Goal: Task Accomplishment & Management: Complete application form

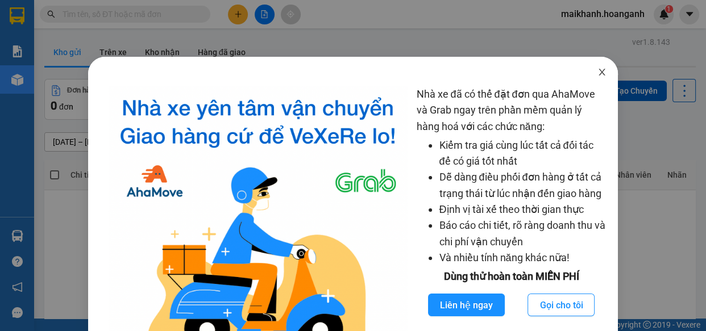
click at [599, 73] on icon "close" at bounding box center [602, 72] width 6 height 7
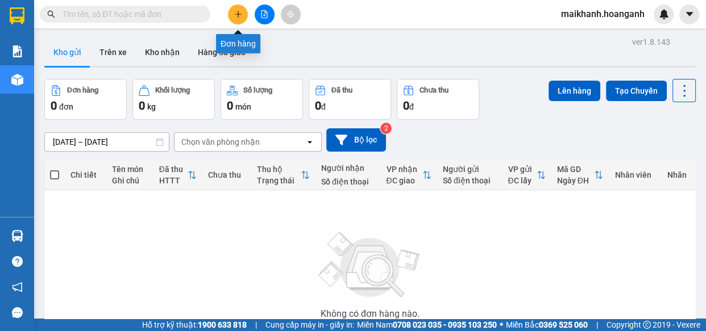
click at [239, 16] on icon "plus" at bounding box center [238, 14] width 8 height 8
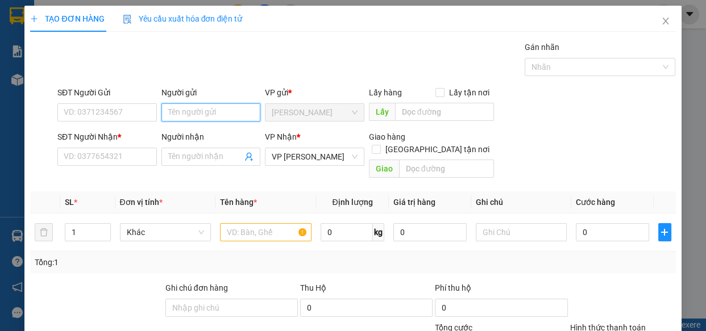
click at [246, 108] on input "Người gửi" at bounding box center [210, 112] width 99 height 18
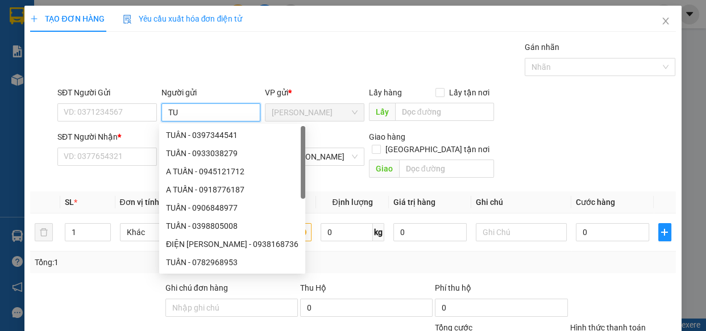
type input "T"
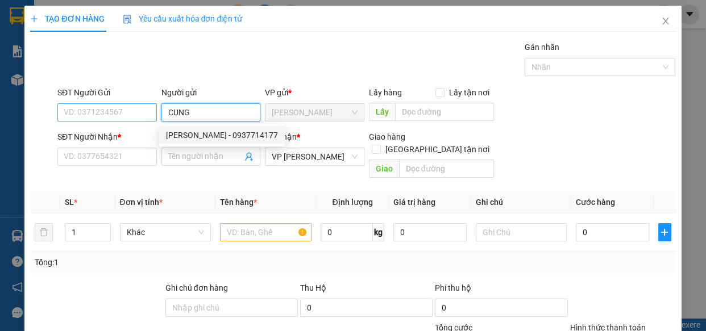
type input "CUNG"
click at [111, 105] on input "SĐT Người Gửi" at bounding box center [106, 112] width 99 height 18
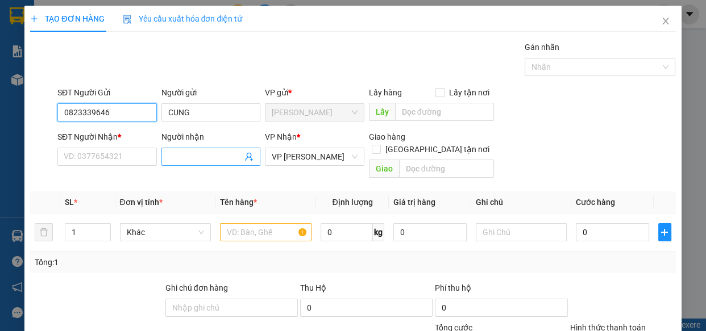
type input "0823339646"
click at [199, 153] on input "Người nhận" at bounding box center [205, 157] width 74 height 13
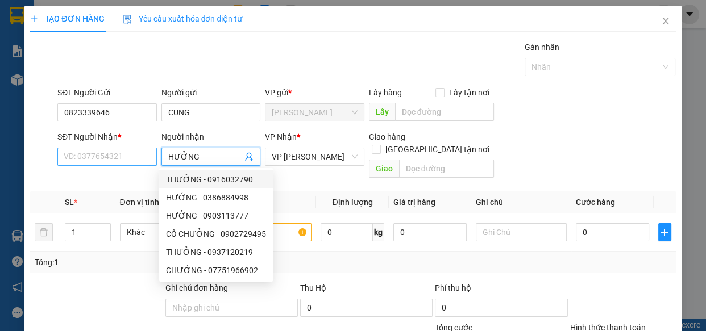
type input "HƯỞNG"
click at [114, 154] on input "SĐT Người Nhận *" at bounding box center [106, 157] width 99 height 18
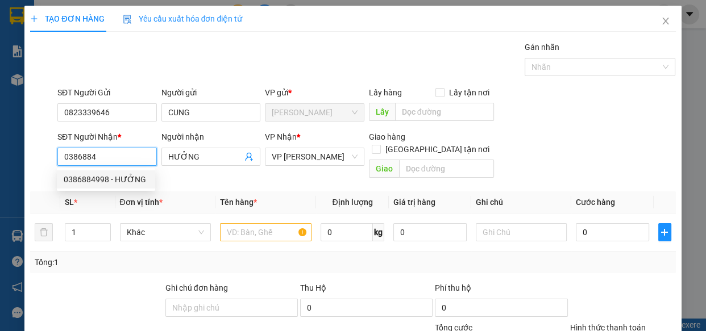
click at [95, 176] on div "0386884998 - HƯỞNG" at bounding box center [106, 179] width 85 height 13
type input "0386884998"
type input "ĐL ĐƯỢC SINH"
type input "60.000"
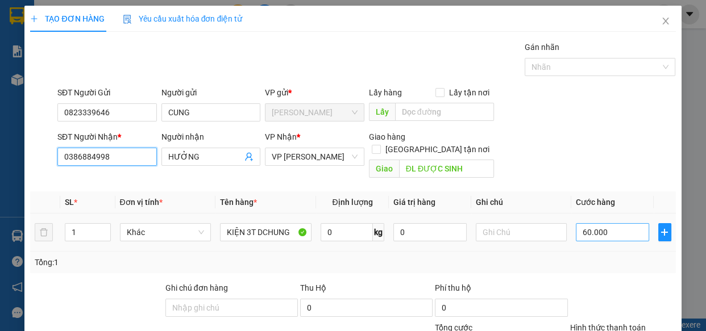
type input "0386884998"
click at [624, 223] on input "60.000" at bounding box center [612, 232] width 73 height 18
type input "7"
type input "70"
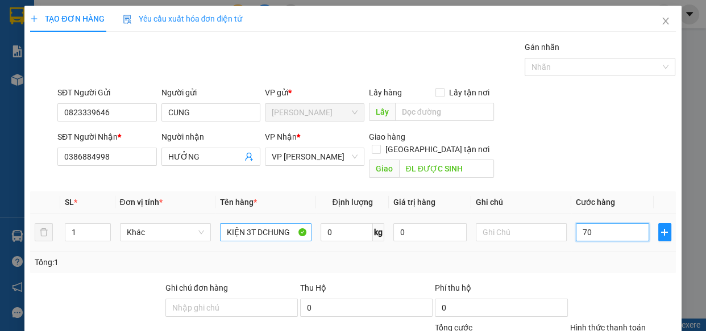
type input "70"
type input "70.000"
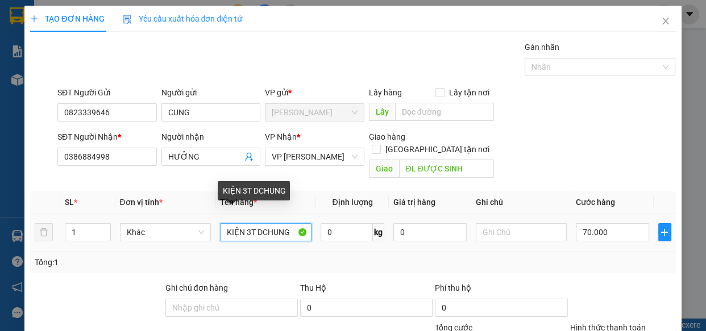
click at [294, 223] on input "KIỆN 3T DCHUNG" at bounding box center [266, 232] width 92 height 18
type input "K"
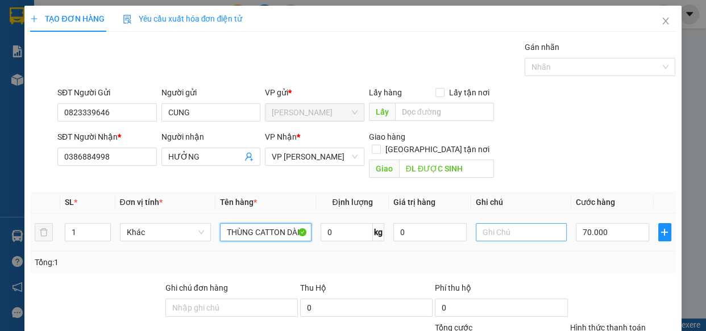
type input "THÙNG CATTON DÀI"
click at [505, 223] on input "text" at bounding box center [522, 232] width 92 height 18
type input "GỬI 155"
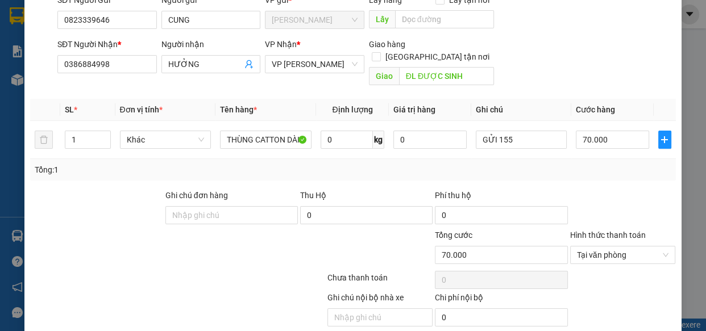
scroll to position [124, 0]
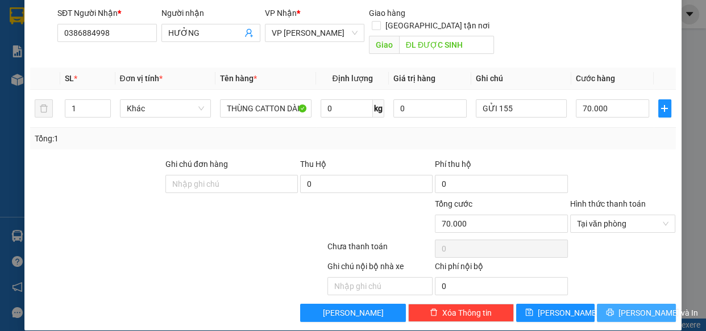
click at [625, 307] on span "[PERSON_NAME] và In" at bounding box center [658, 313] width 80 height 13
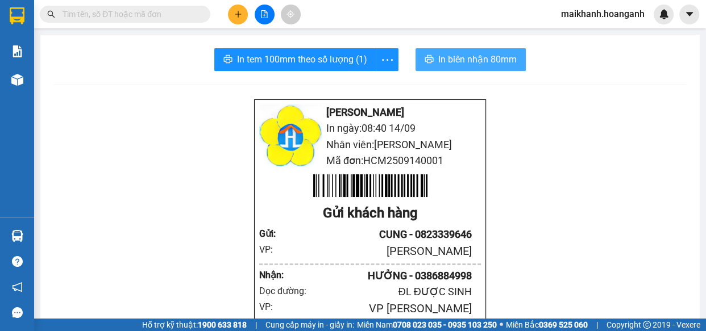
click at [474, 57] on span "In biên nhận 80mm" at bounding box center [477, 59] width 78 height 14
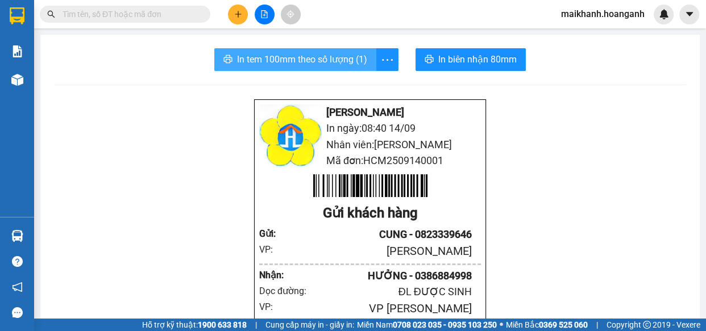
click at [293, 58] on span "In tem 100mm theo số lượng (1)" at bounding box center [302, 59] width 130 height 14
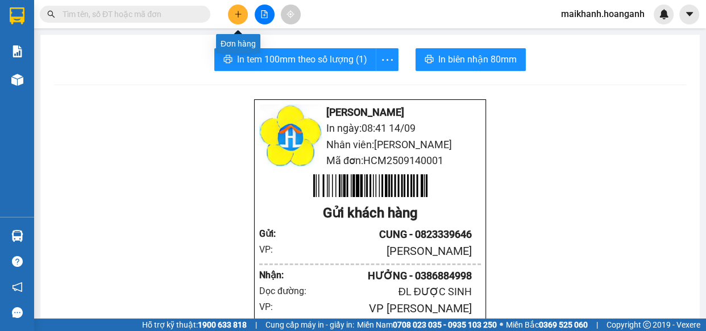
click at [240, 10] on icon "plus" at bounding box center [238, 14] width 8 height 8
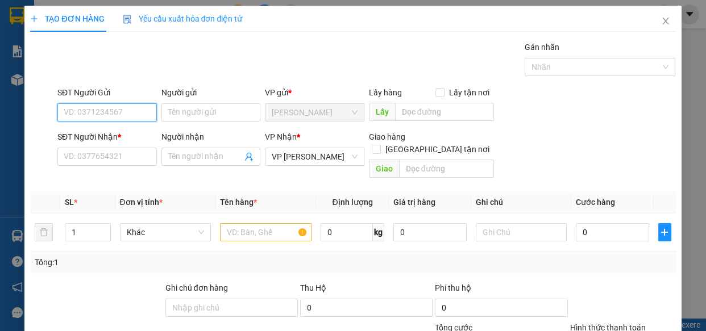
click at [121, 112] on input "SĐT Người Gửi" at bounding box center [106, 112] width 99 height 18
click at [124, 139] on div "0933986605 - [PERSON_NAME]" at bounding box center [120, 135] width 112 height 13
type input "0933986605"
type input "[PERSON_NAME]"
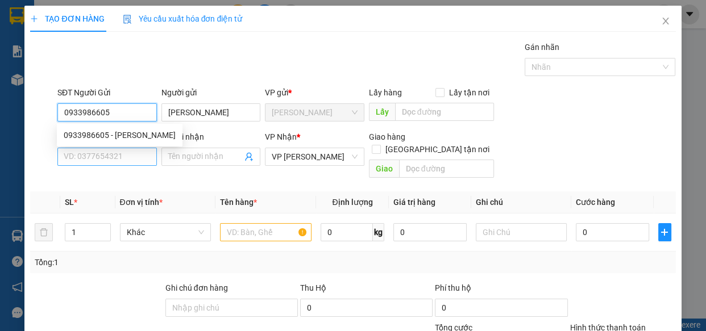
type input "180.000"
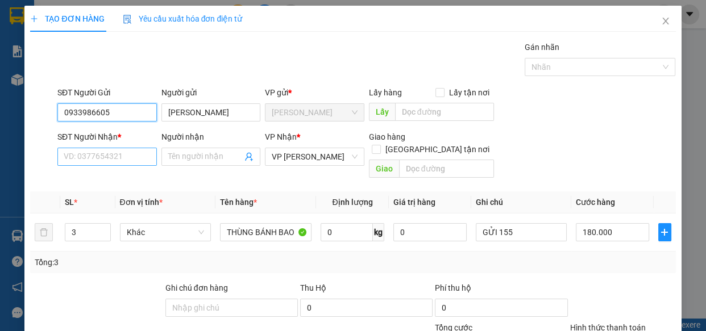
type input "0933986605"
click at [127, 159] on input "SĐT Người Nhận *" at bounding box center [106, 157] width 99 height 18
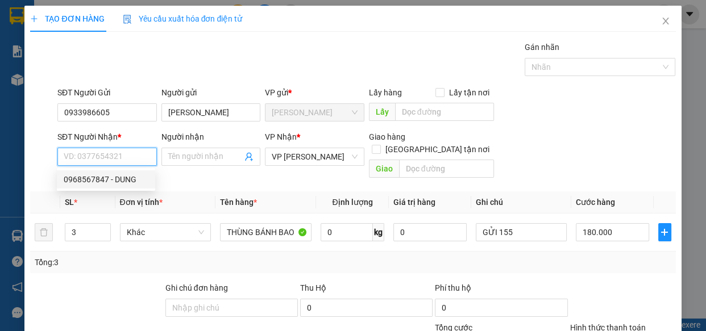
click at [123, 181] on div "0968567847 - DUNG" at bounding box center [106, 179] width 85 height 13
type input "0968567847"
type input "DUNG"
type input "BÒ SỮA 2"
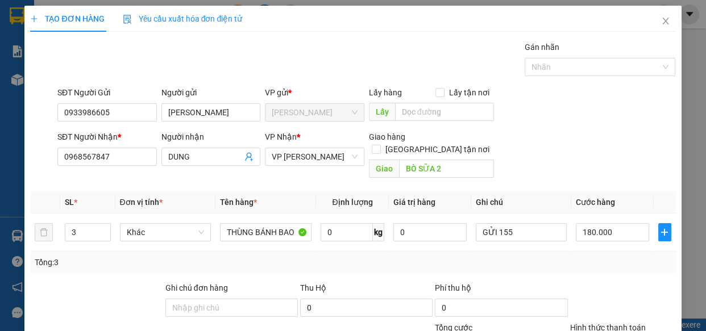
scroll to position [124, 0]
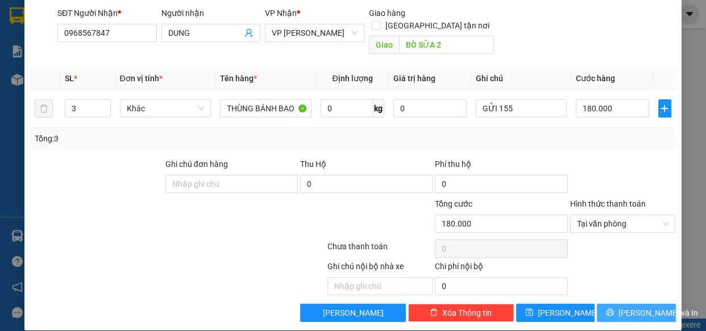
click at [640, 307] on span "[PERSON_NAME] và In" at bounding box center [658, 313] width 80 height 13
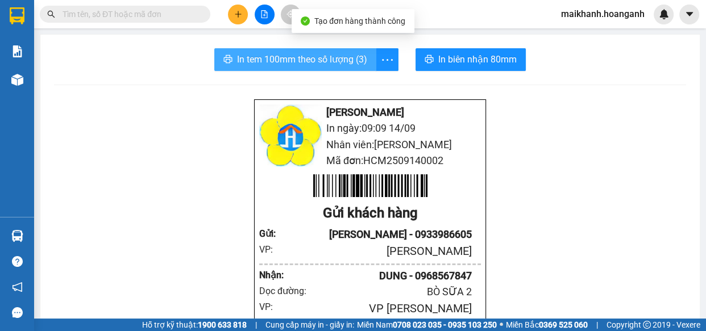
click at [313, 60] on span "In tem 100mm theo số lượng (3)" at bounding box center [302, 59] width 130 height 14
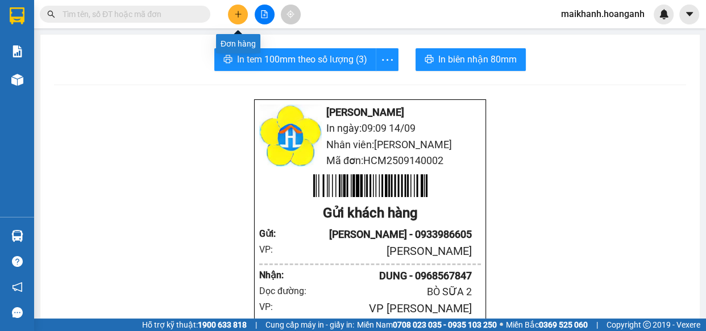
click at [241, 14] on icon "plus" at bounding box center [238, 14] width 8 height 8
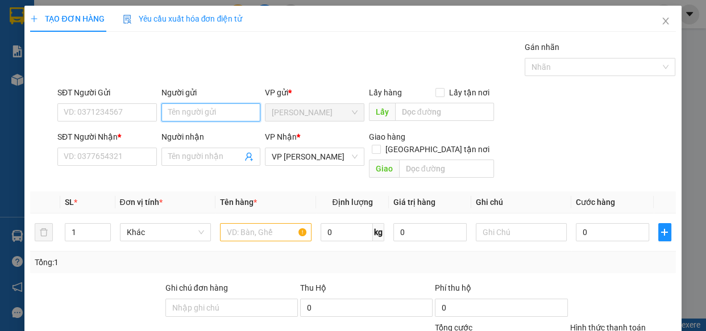
click at [218, 112] on input "Người gửi" at bounding box center [210, 112] width 99 height 18
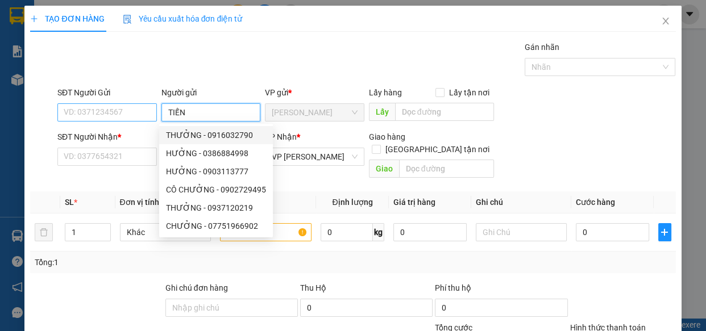
type input "TIẾN"
click at [139, 111] on input "SĐT Người Gửi" at bounding box center [106, 112] width 99 height 18
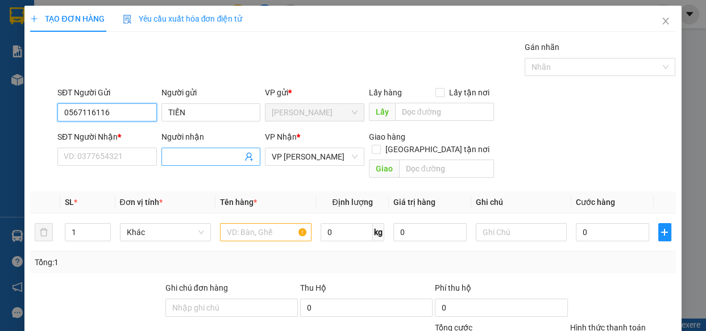
type input "0567116116"
click at [218, 157] on input "Người nhận" at bounding box center [205, 157] width 74 height 13
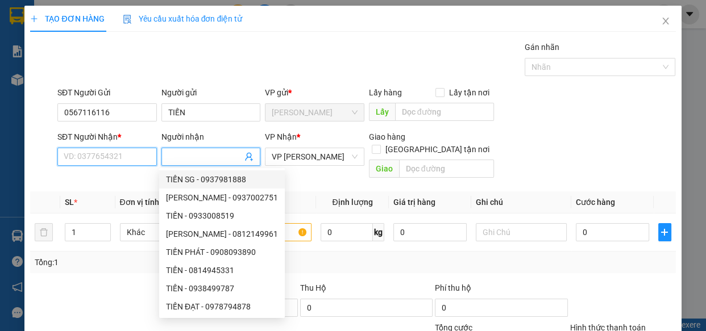
click at [137, 156] on input "SĐT Người Nhận *" at bounding box center [106, 157] width 99 height 18
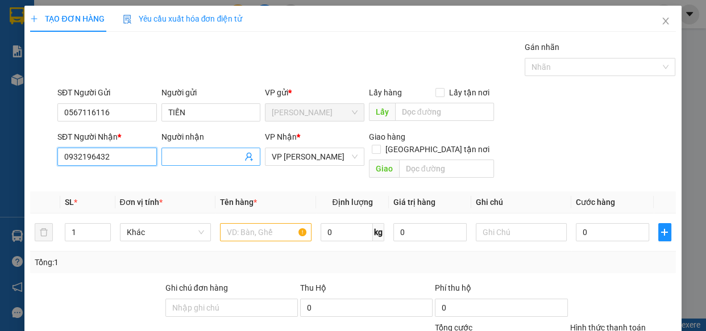
type input "0932196432"
click at [210, 159] on input "Người nhận" at bounding box center [205, 157] width 74 height 13
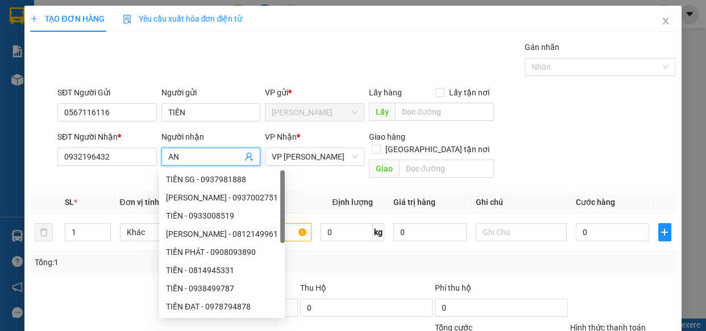
type input "A"
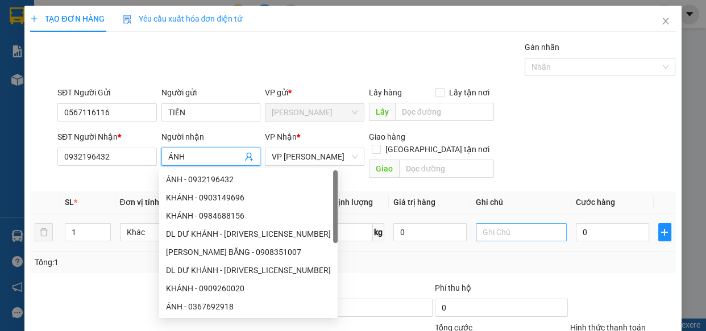
type input "ÁNH"
click at [528, 223] on input "text" at bounding box center [522, 232] width 92 height 18
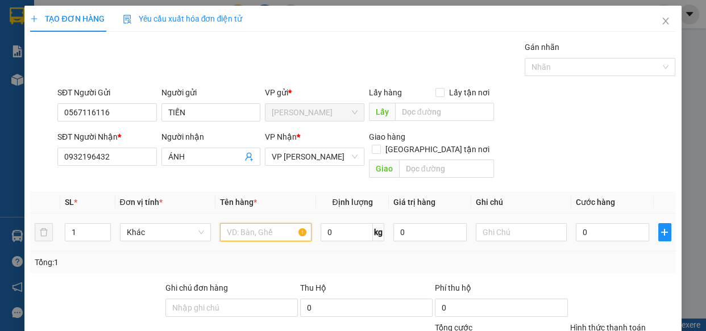
click at [279, 223] on input "text" at bounding box center [266, 232] width 92 height 18
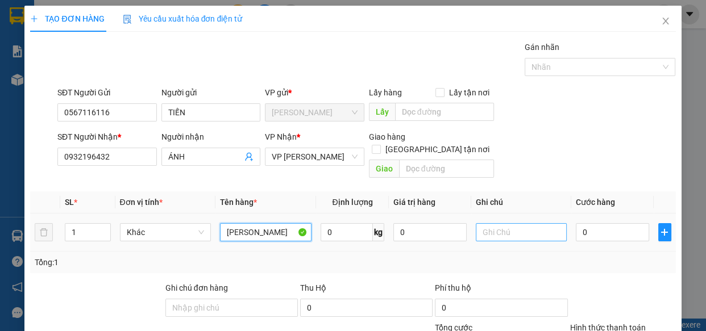
type input "[PERSON_NAME]"
click at [500, 223] on input "text" at bounding box center [522, 232] width 92 height 18
type input "GỬI 155"
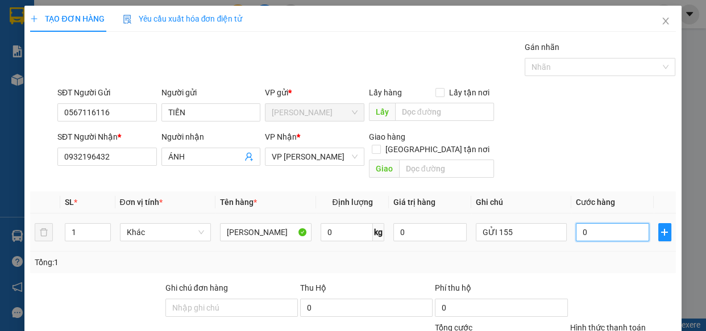
click at [595, 223] on input "0" at bounding box center [612, 232] width 73 height 18
type input "4"
type input "40"
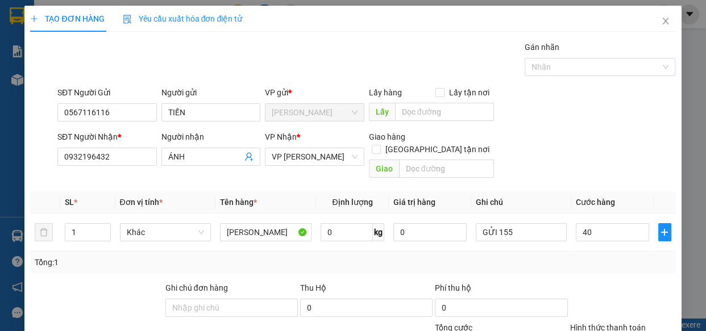
type input "40.000"
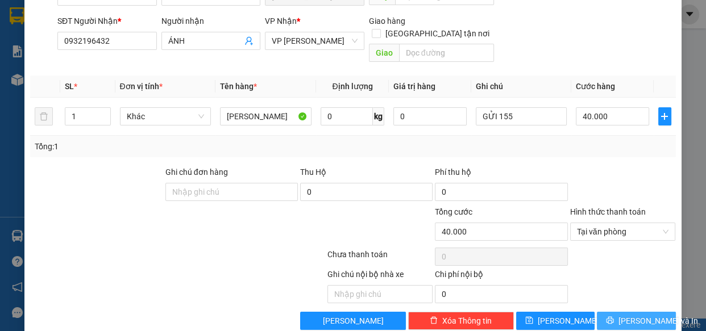
click at [639, 315] on span "[PERSON_NAME] và In" at bounding box center [658, 321] width 80 height 13
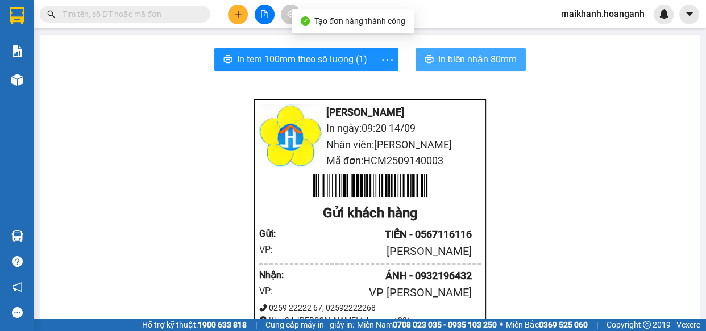
click at [478, 61] on span "In biên nhận 80mm" at bounding box center [477, 59] width 78 height 14
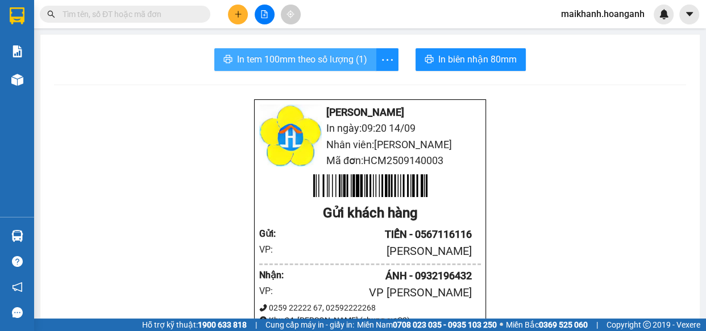
click at [317, 58] on span "In tem 100mm theo số lượng (1)" at bounding box center [302, 59] width 130 height 14
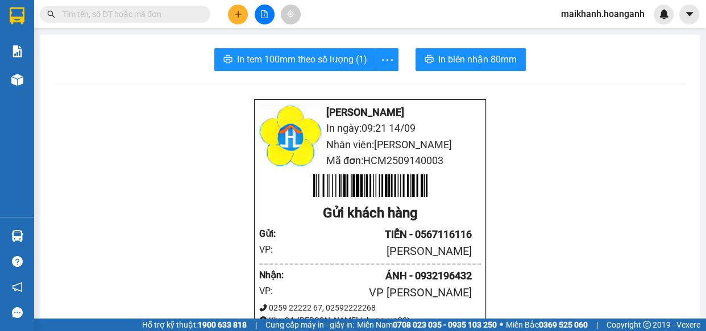
click at [182, 11] on input "text" at bounding box center [130, 14] width 134 height 13
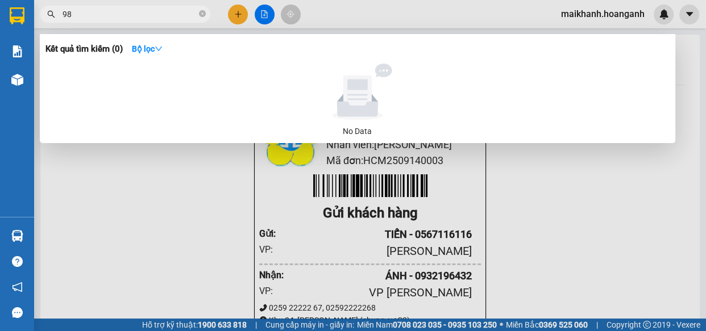
type input "985"
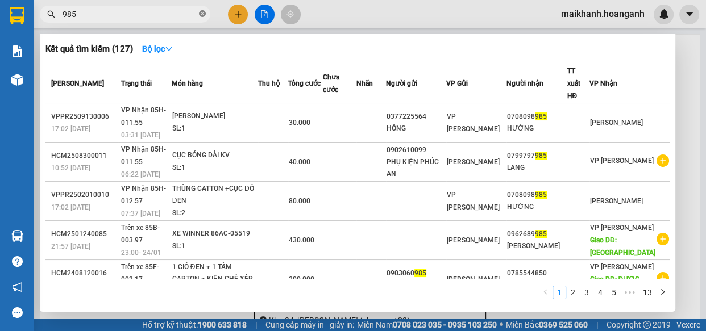
click at [203, 14] on icon "close-circle" at bounding box center [202, 13] width 7 height 7
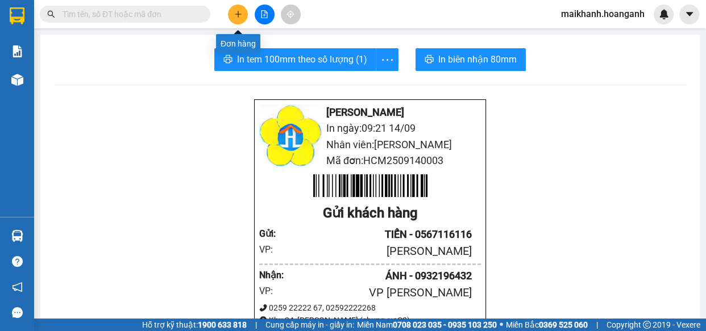
click at [239, 15] on icon "plus" at bounding box center [238, 14] width 8 height 8
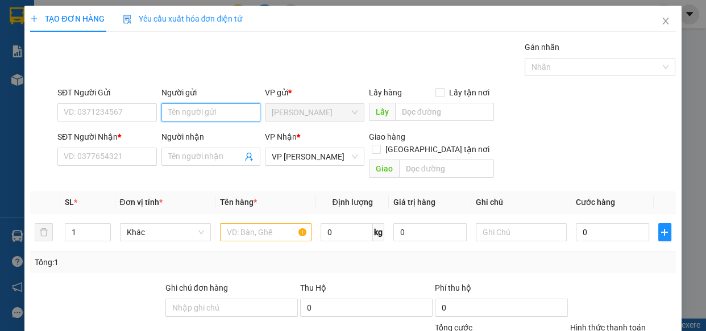
click at [222, 113] on input "Người gửi" at bounding box center [210, 112] width 99 height 18
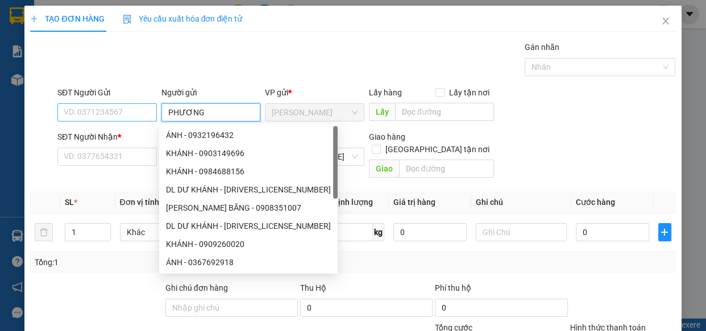
type input "PHƯƠNG"
click at [97, 114] on input "SĐT Người Gửi" at bounding box center [106, 112] width 99 height 18
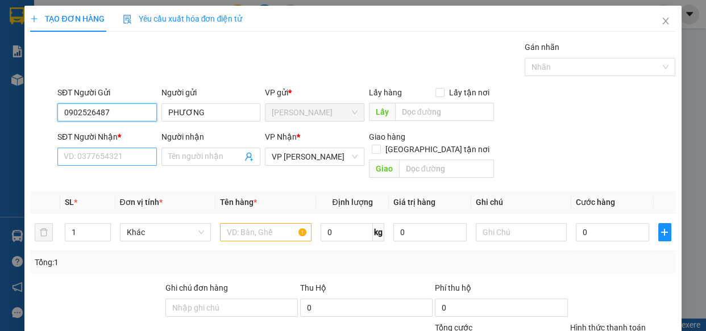
type input "0902526487"
click at [107, 156] on input "SĐT Người Nhận *" at bounding box center [106, 157] width 99 height 18
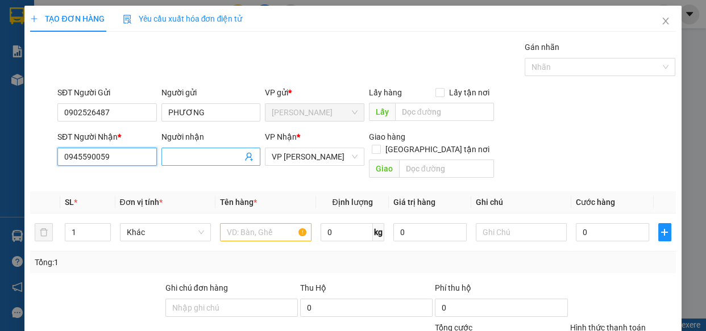
type input "0945590059"
click at [189, 157] on input "Người nhận" at bounding box center [205, 157] width 74 height 13
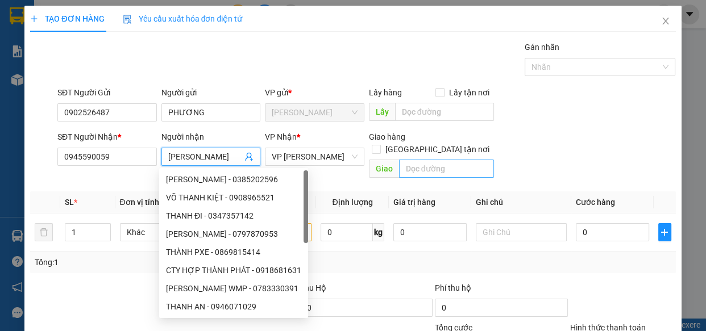
type input "[PERSON_NAME]"
click at [443, 160] on input "text" at bounding box center [446, 169] width 95 height 18
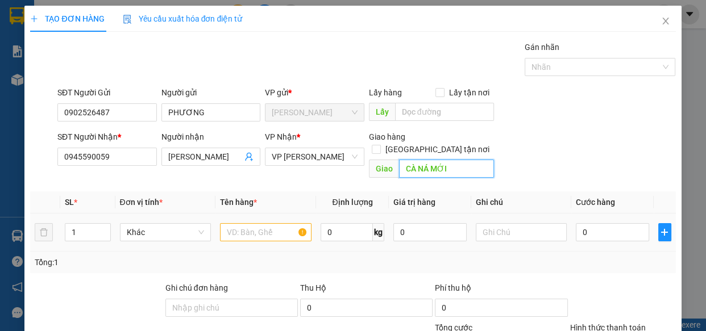
type input "CÀ NÁ MỚI"
click at [264, 223] on input "text" at bounding box center [266, 232] width 92 height 18
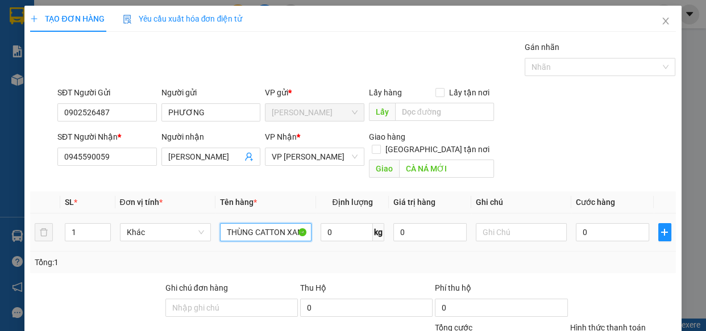
scroll to position [0, 5]
type input "THÙNG CATTON XANH"
click at [502, 223] on input "text" at bounding box center [522, 232] width 92 height 18
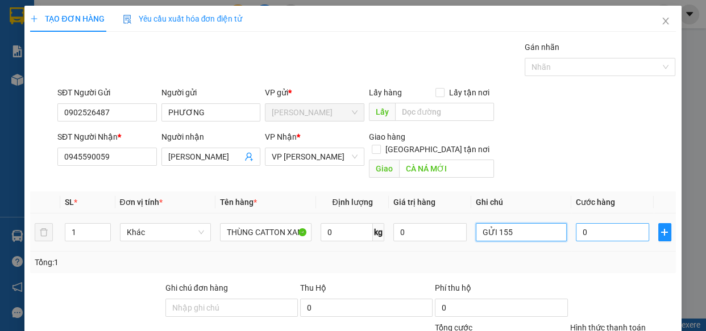
type input "GỬI 155"
click at [629, 223] on input "0" at bounding box center [612, 232] width 73 height 18
type input "4"
type input "40"
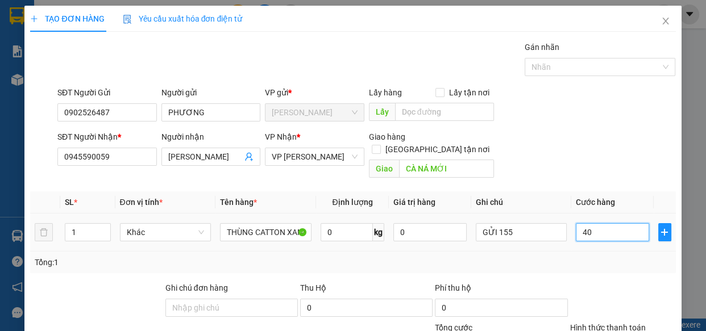
type input "40"
type input "40.000"
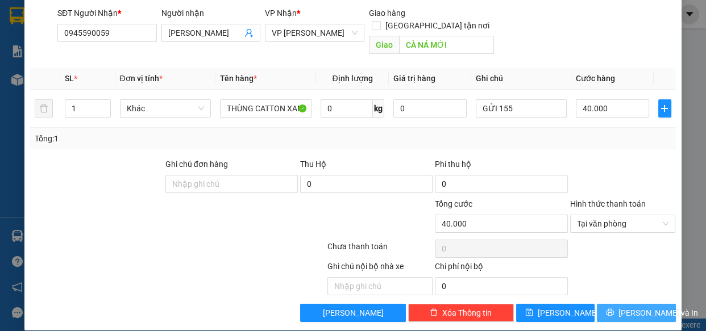
click at [650, 307] on span "[PERSON_NAME] và In" at bounding box center [658, 313] width 80 height 13
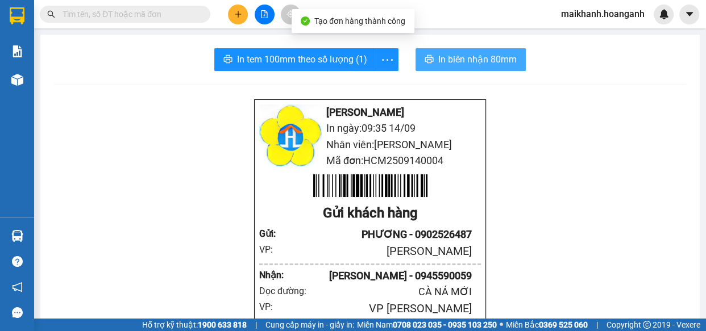
click at [487, 60] on span "In biên nhận 80mm" at bounding box center [477, 59] width 78 height 14
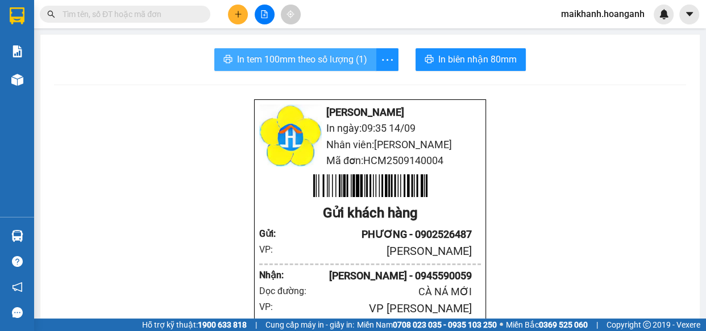
click at [290, 56] on span "In tem 100mm theo số lượng (1)" at bounding box center [302, 59] width 130 height 14
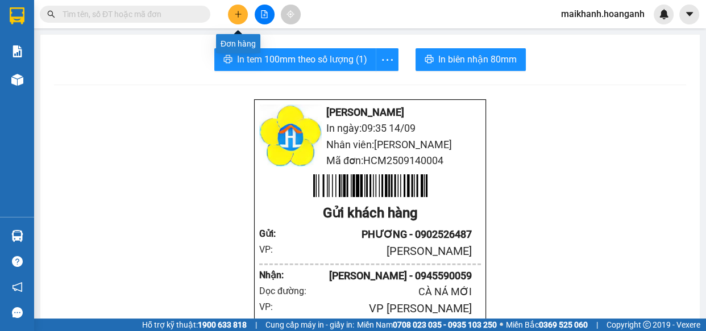
click at [242, 15] on button at bounding box center [238, 15] width 20 height 20
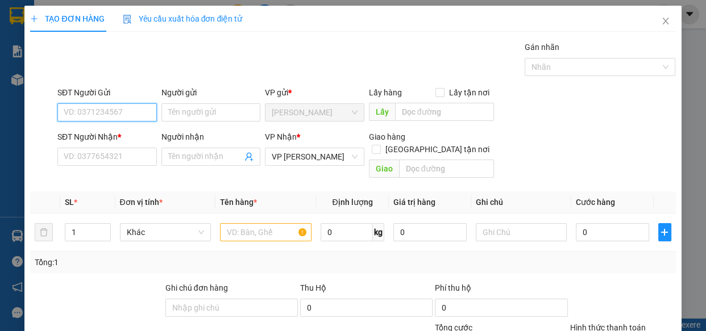
click at [97, 118] on input "SĐT Người Gửi" at bounding box center [106, 112] width 99 height 18
click at [105, 134] on div "0919360424 - QUÝ" at bounding box center [106, 135] width 85 height 13
type input "0919360424"
type input "QUÝ"
type input "GIAO 13/9=30K"
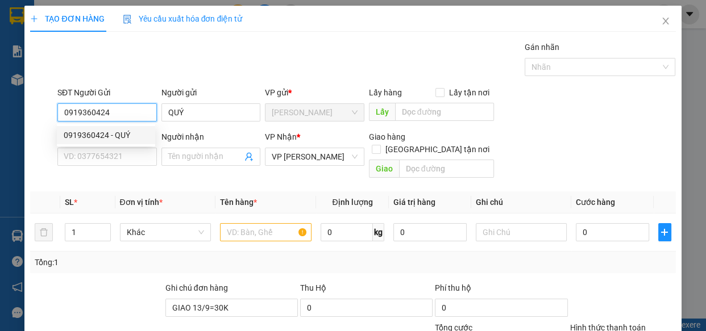
type input "30.000"
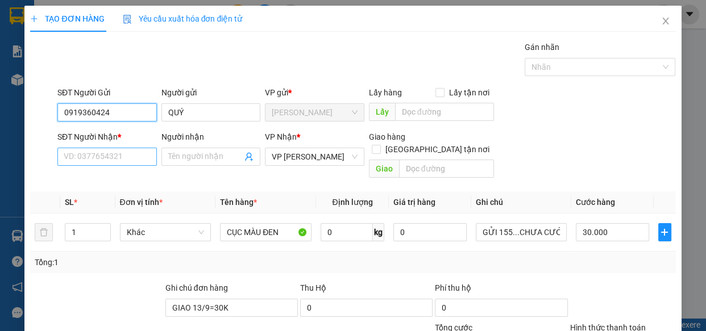
type input "0919360424"
click at [128, 159] on input "SĐT Người Nhận *" at bounding box center [106, 157] width 99 height 18
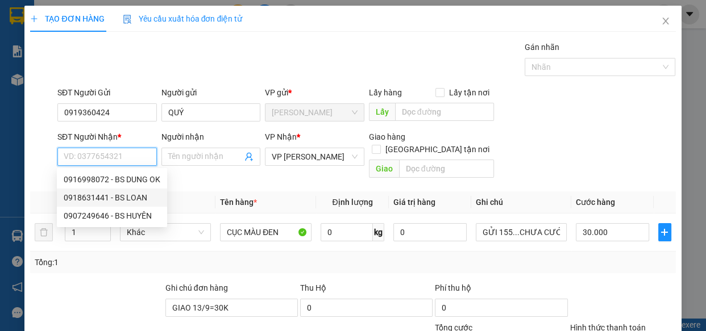
click at [93, 193] on div "0918631441 - BS LOAN" at bounding box center [112, 198] width 97 height 13
type input "0918631441"
type input "BS LOAN"
type input "20.000"
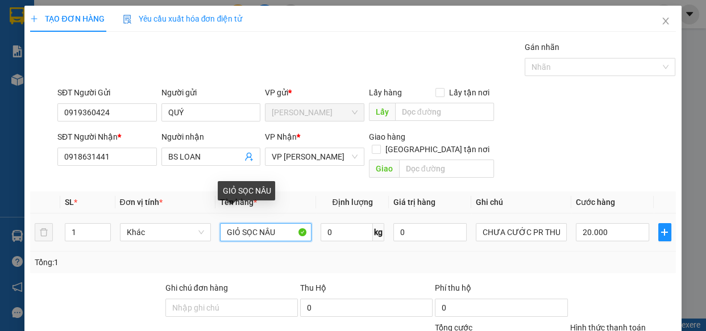
click at [293, 223] on input "GIỎ SỌC NÂU" at bounding box center [266, 232] width 92 height 18
type input "GIỎ SỌC XANH"
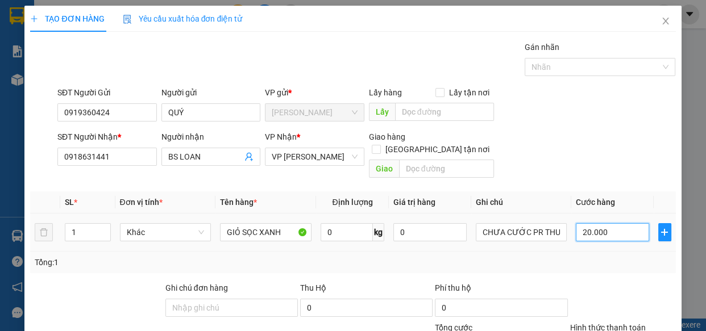
click at [608, 225] on input "20.000" at bounding box center [612, 232] width 73 height 18
type input "0"
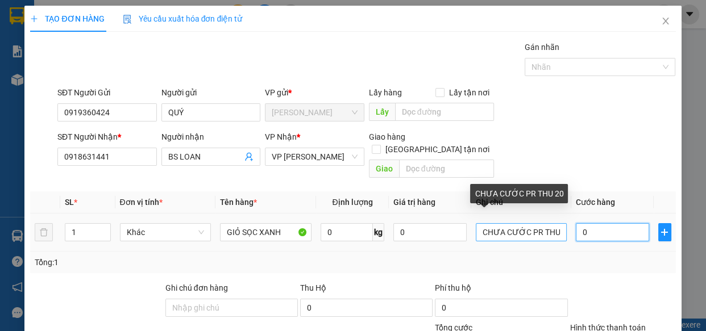
type input "0"
click at [554, 225] on input "CHƯA CƯỚC PR THU 20" at bounding box center [522, 232] width 92 height 18
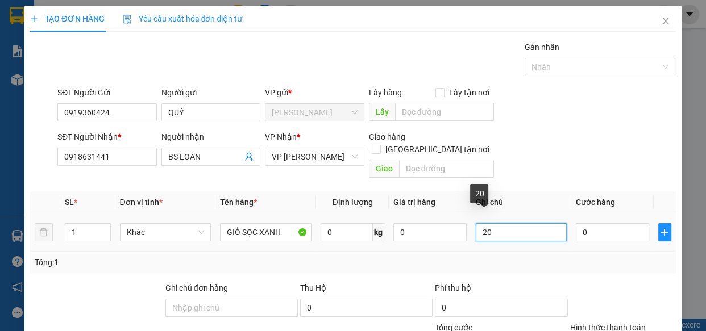
click at [554, 225] on input "20" at bounding box center [522, 232] width 92 height 18
type input "2"
type input "CHƯA CƯỚC PR THU 20"
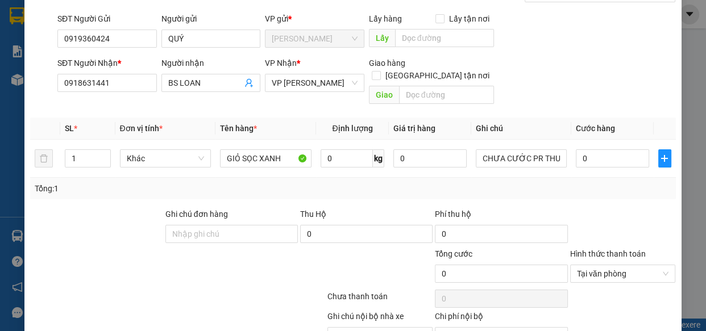
scroll to position [124, 0]
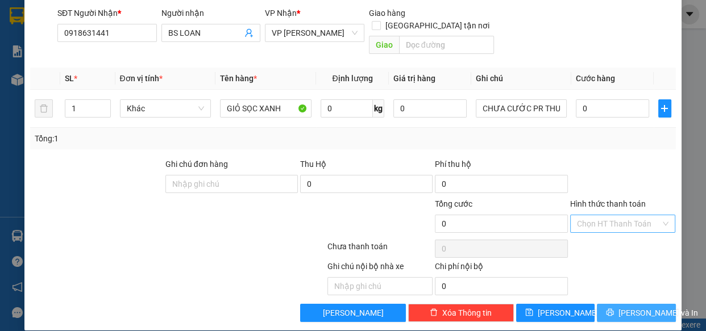
click at [633, 307] on span "[PERSON_NAME] và In" at bounding box center [658, 313] width 80 height 13
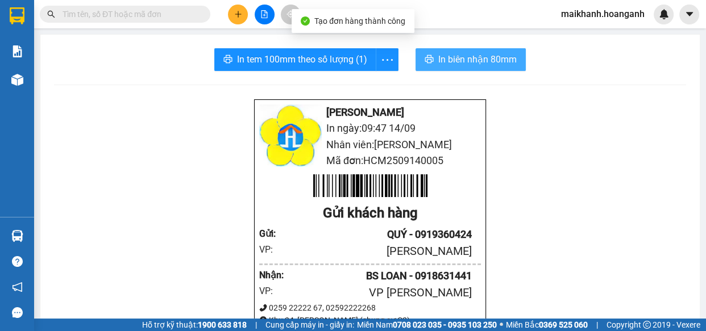
click at [479, 59] on span "In biên nhận 80mm" at bounding box center [477, 59] width 78 height 14
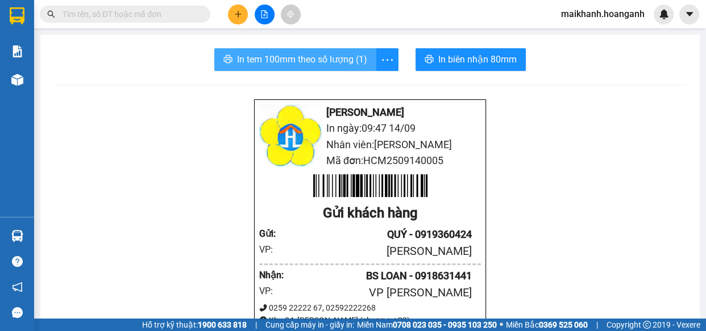
click at [315, 58] on span "In tem 100mm theo số lượng (1)" at bounding box center [302, 59] width 130 height 14
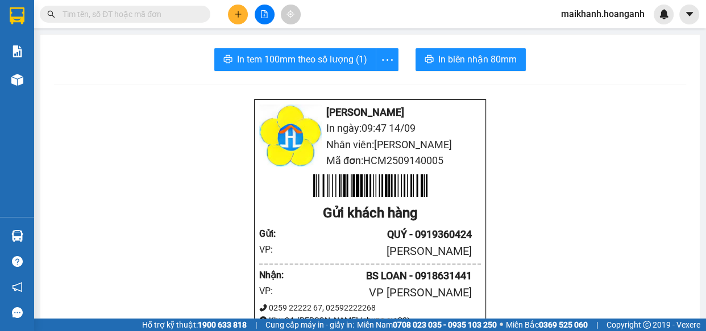
click at [155, 19] on input "text" at bounding box center [130, 14] width 134 height 13
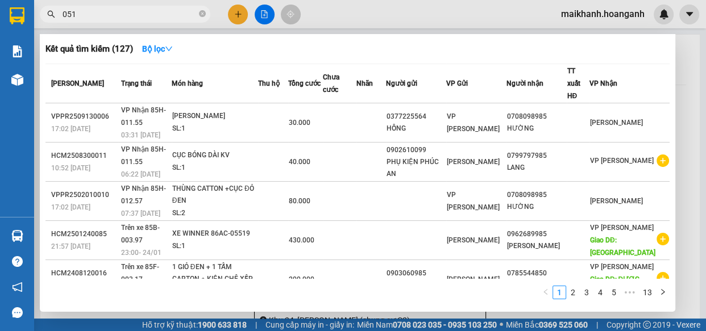
type input "0512"
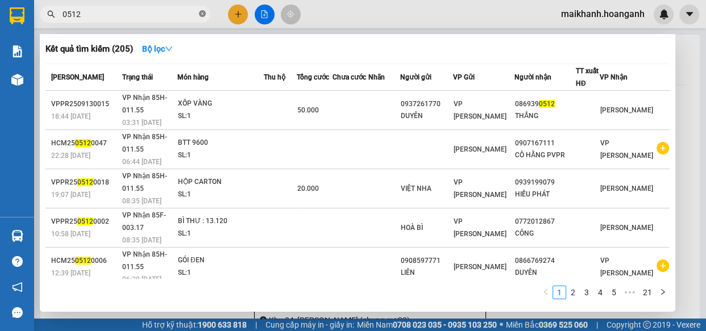
click at [201, 15] on icon "close-circle" at bounding box center [202, 13] width 7 height 7
